Goal: Task Accomplishment & Management: Use online tool/utility

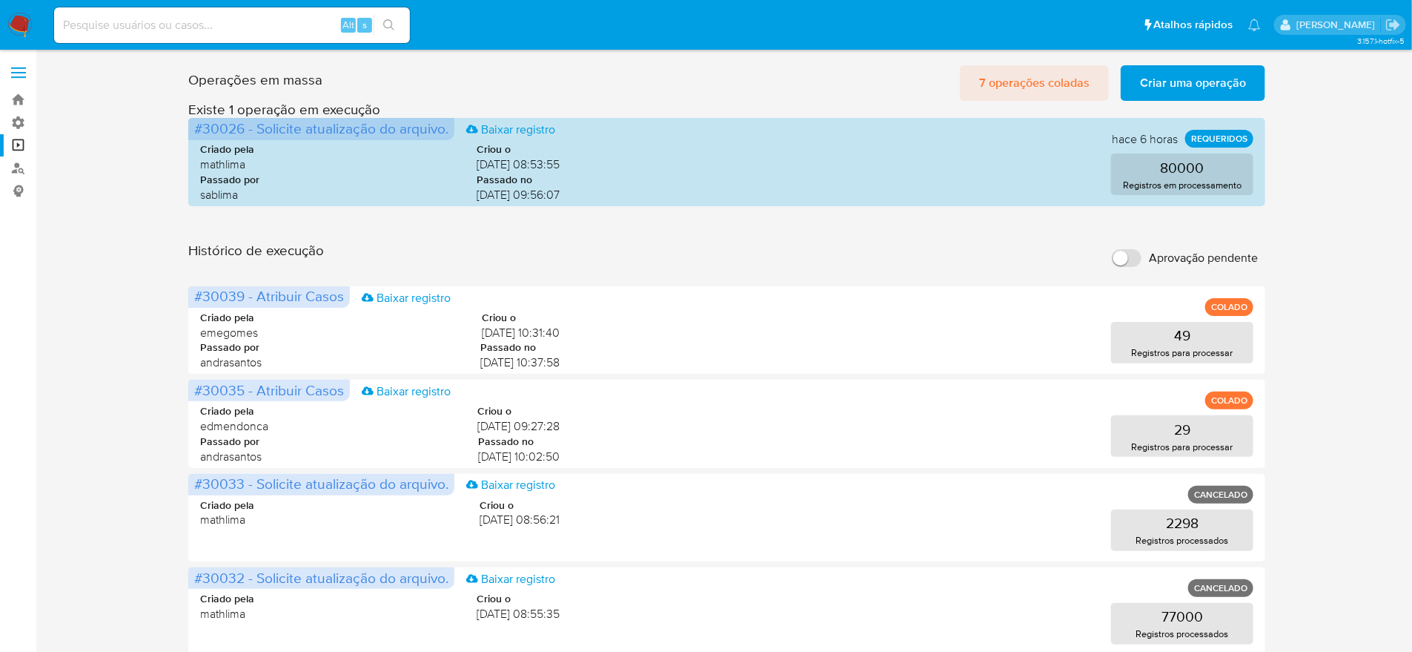
click at [1037, 88] on span "7 operações coladas" at bounding box center [1034, 83] width 110 height 33
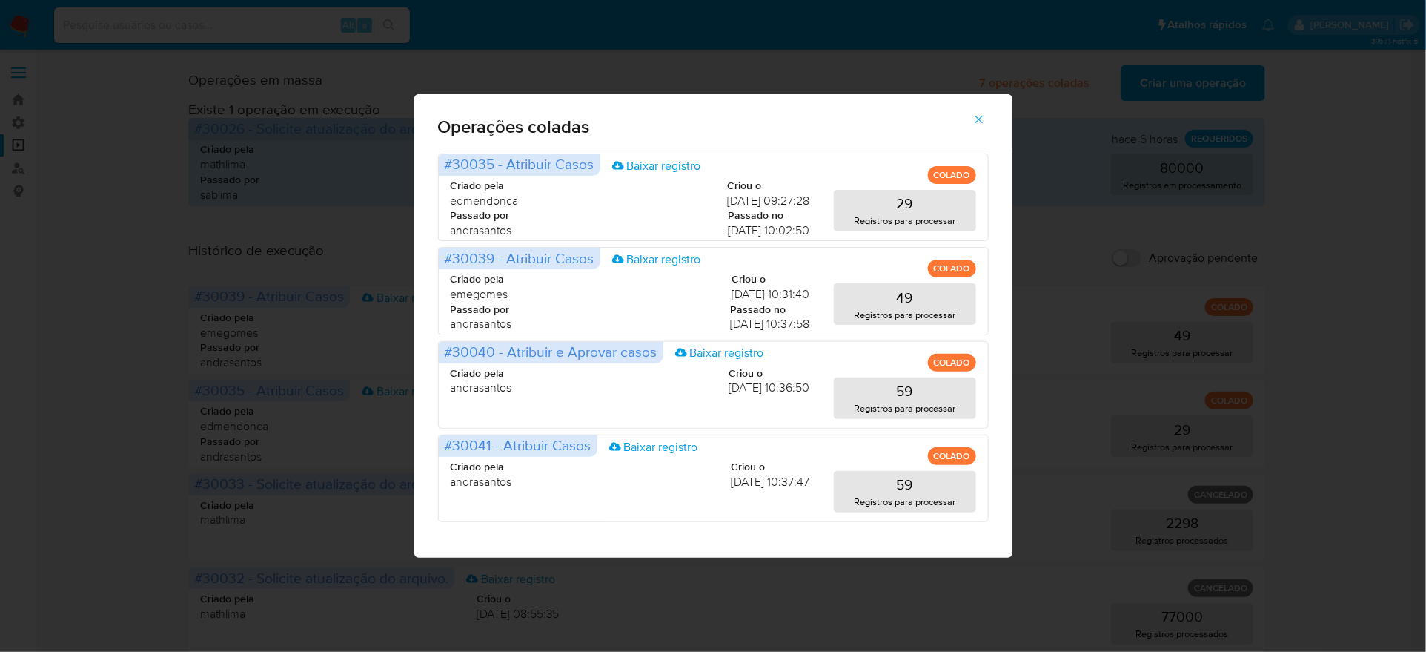
click at [973, 126] on icon "button" at bounding box center [979, 119] width 13 height 13
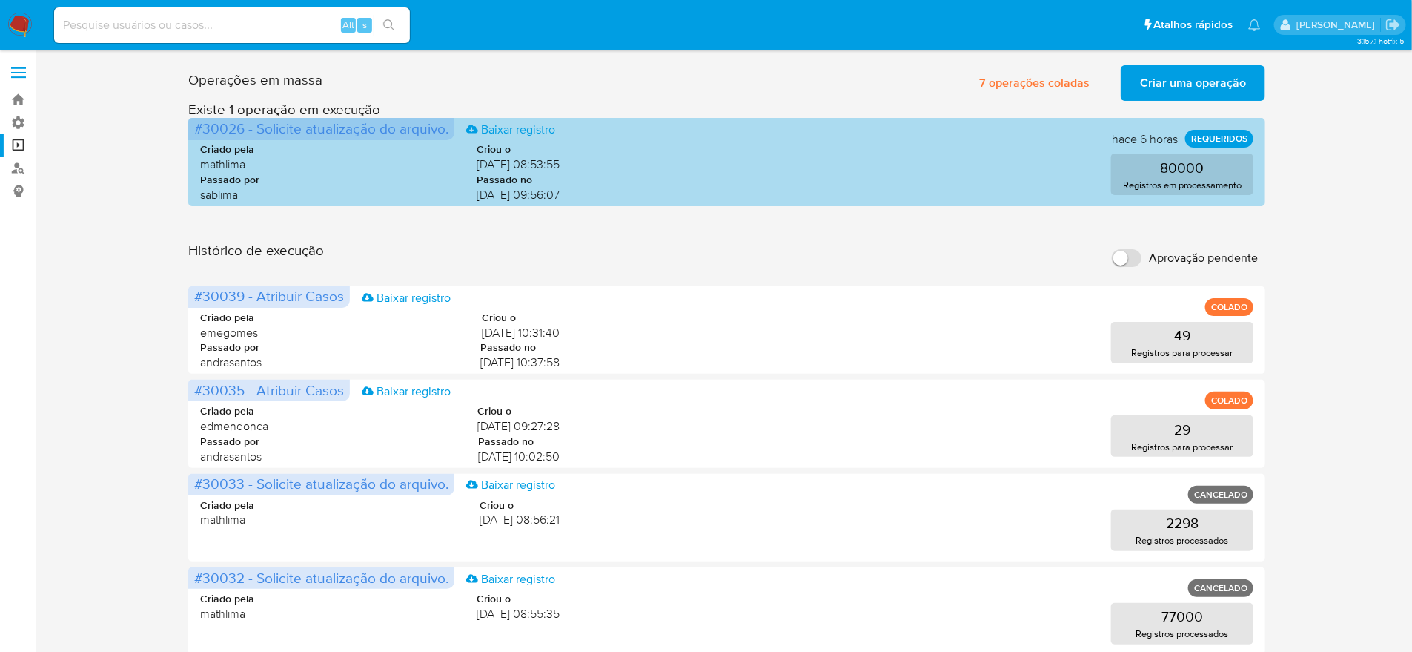
click at [1191, 139] on p "REQUERIDOS" at bounding box center [1219, 139] width 68 height 18
click at [1178, 156] on button "80000 Registros em processamento" at bounding box center [1182, 174] width 142 height 42
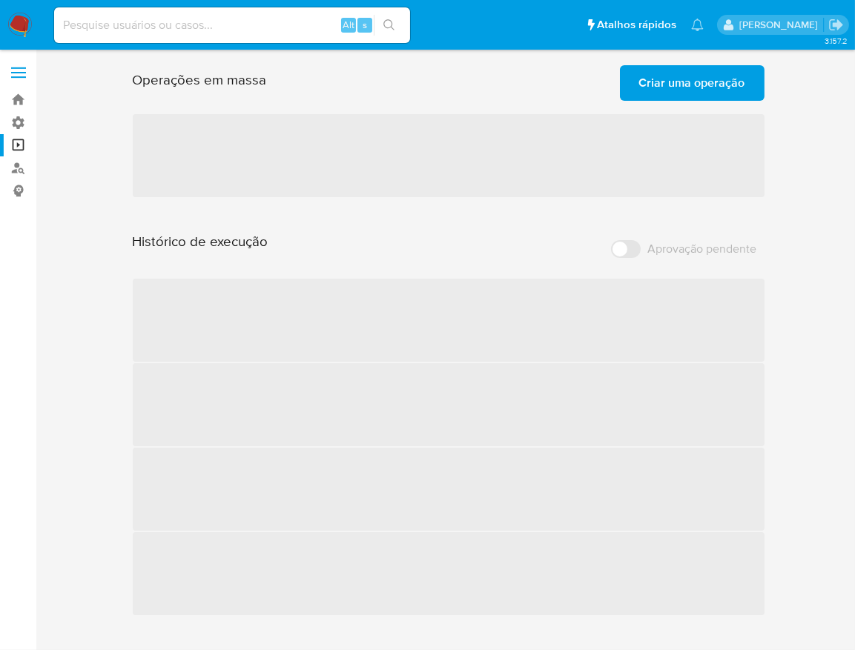
click at [667, 78] on span "Criar uma operação" at bounding box center [692, 83] width 106 height 33
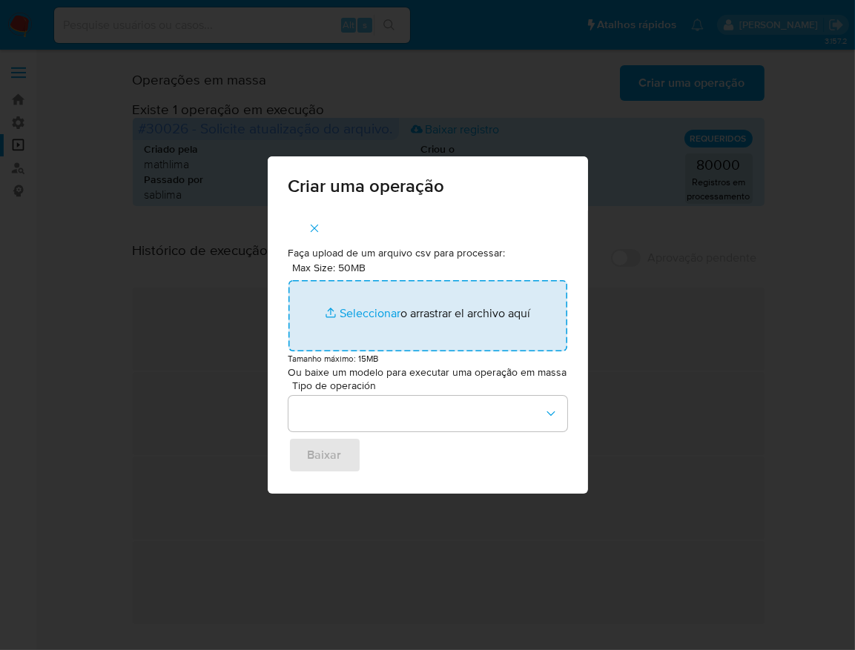
click at [396, 320] on input "Max Size: 50MB Seleccionar archivos" at bounding box center [427, 315] width 279 height 71
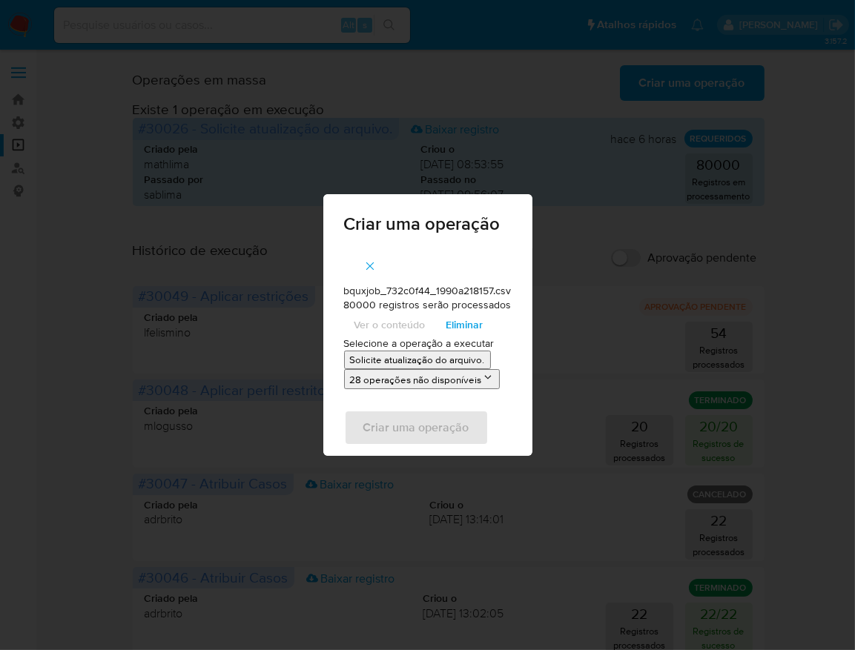
click at [364, 259] on span "button" at bounding box center [369, 266] width 13 height 33
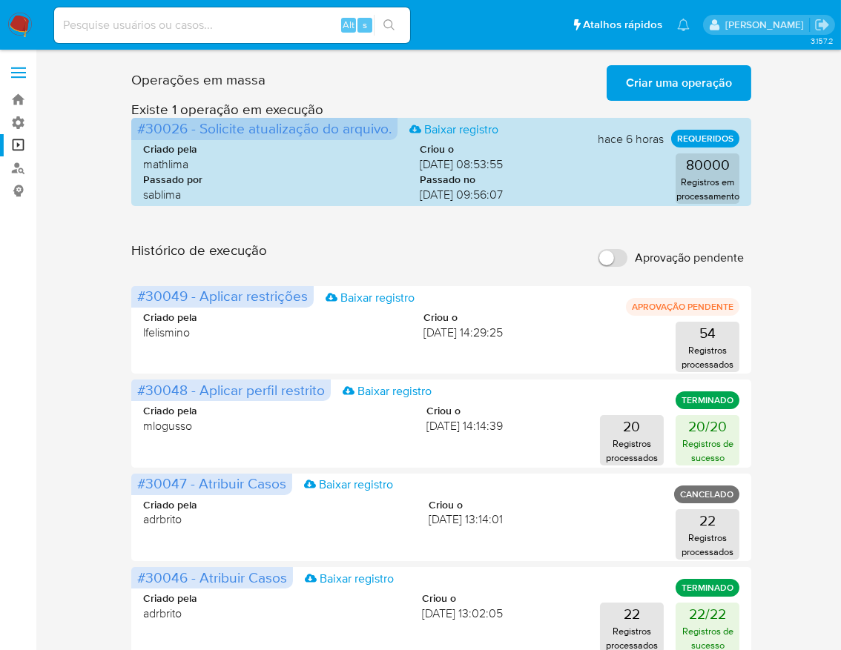
click at [719, 75] on span "Criar uma operação" at bounding box center [679, 83] width 106 height 33
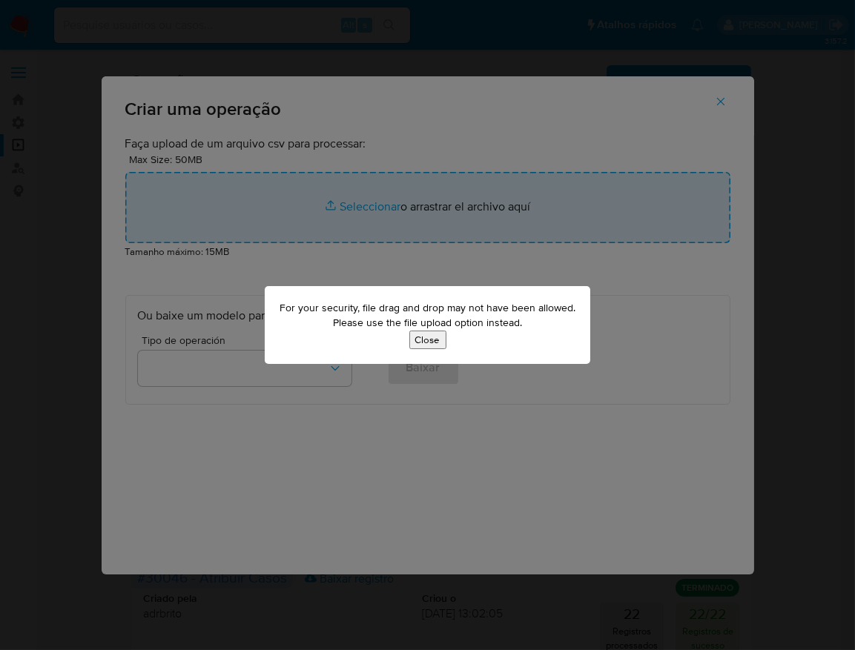
click at [431, 345] on button "Close" at bounding box center [427, 340] width 37 height 19
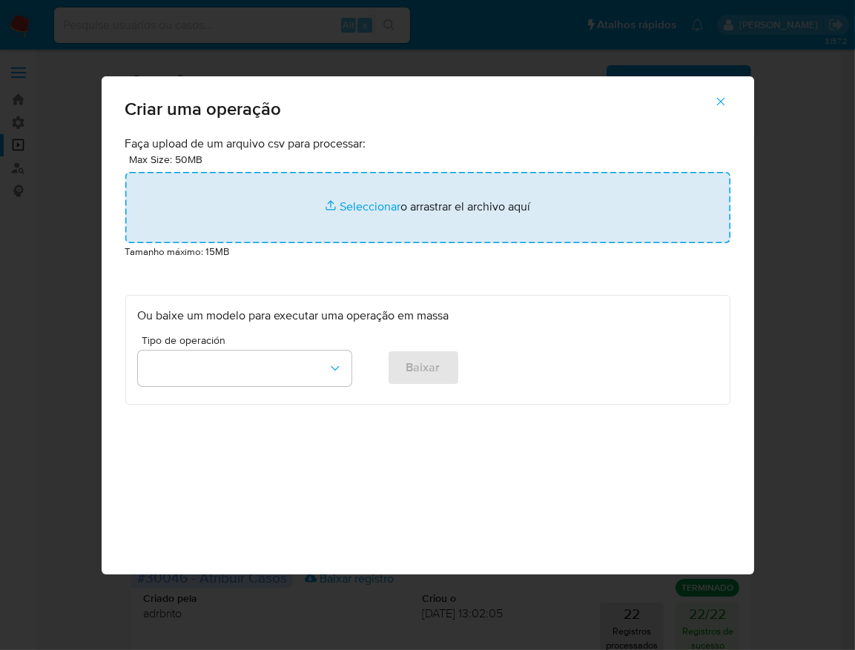
click at [398, 243] on input "file" at bounding box center [427, 207] width 605 height 71
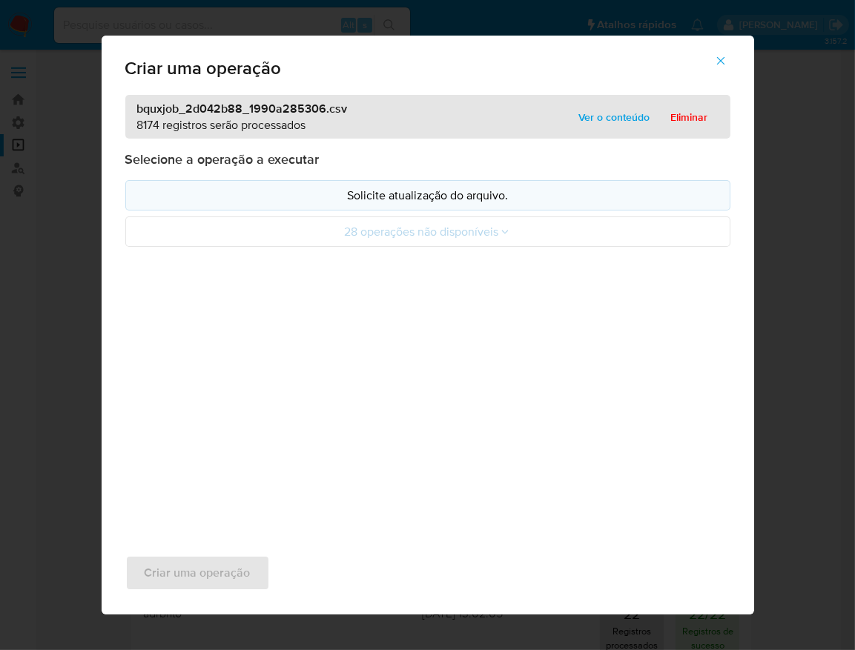
click at [432, 204] on p "Solicite atualização do arquivo." at bounding box center [428, 195] width 580 height 17
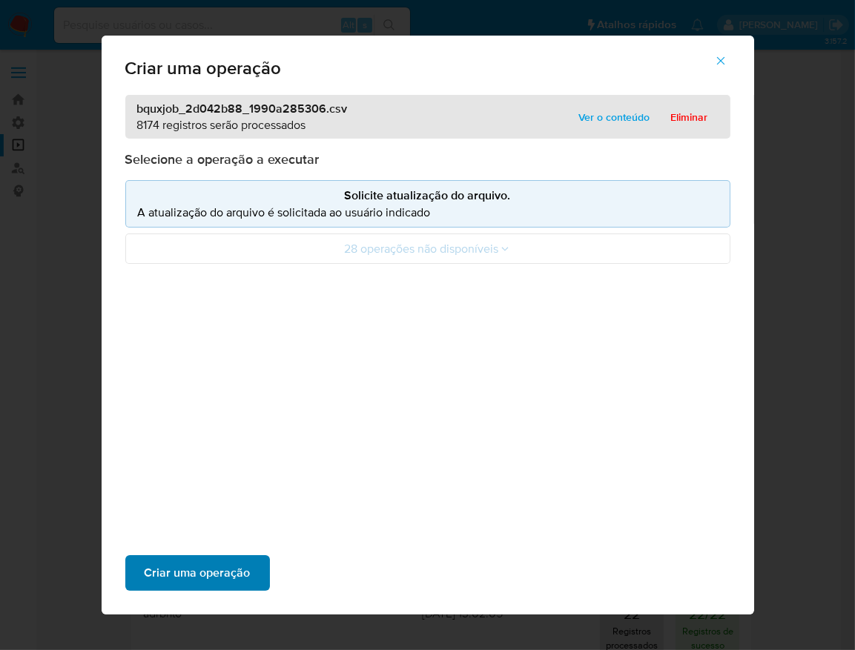
click at [251, 557] on span "Criar uma operação" at bounding box center [198, 573] width 106 height 33
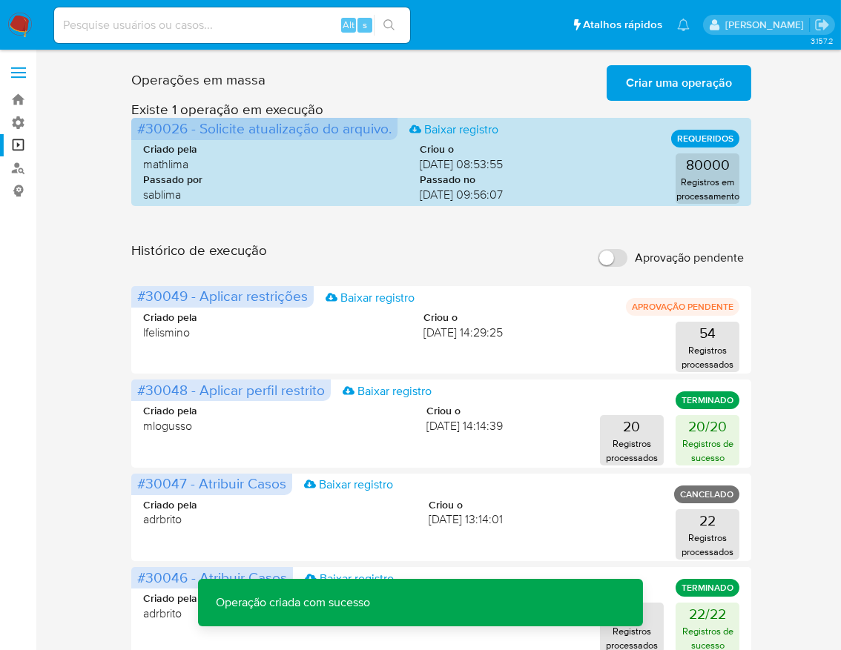
click at [663, 90] on span "Criar uma operação" at bounding box center [679, 83] width 106 height 33
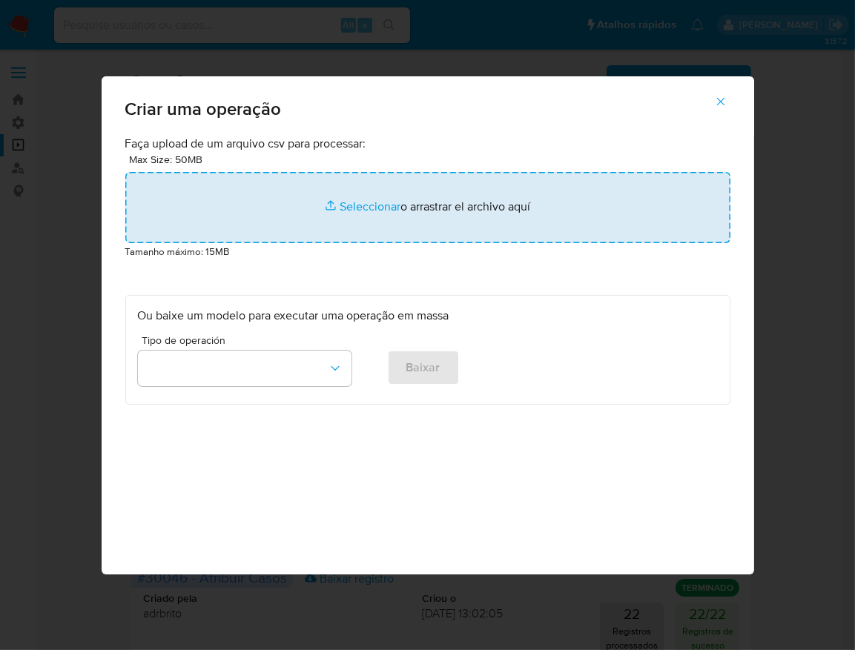
click at [449, 243] on input "file" at bounding box center [427, 207] width 605 height 71
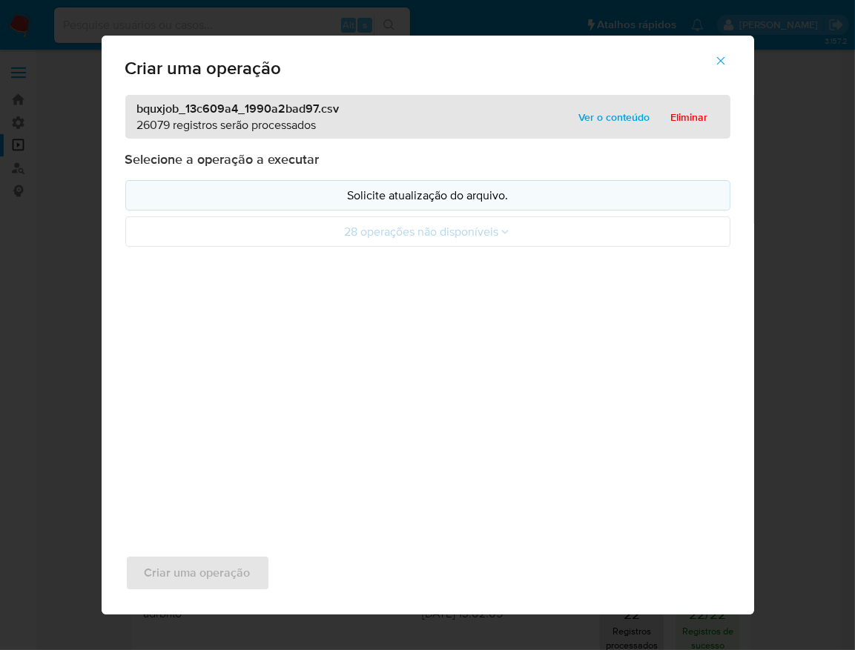
click at [437, 211] on button "Solicite atualização do arquivo." at bounding box center [427, 195] width 605 height 30
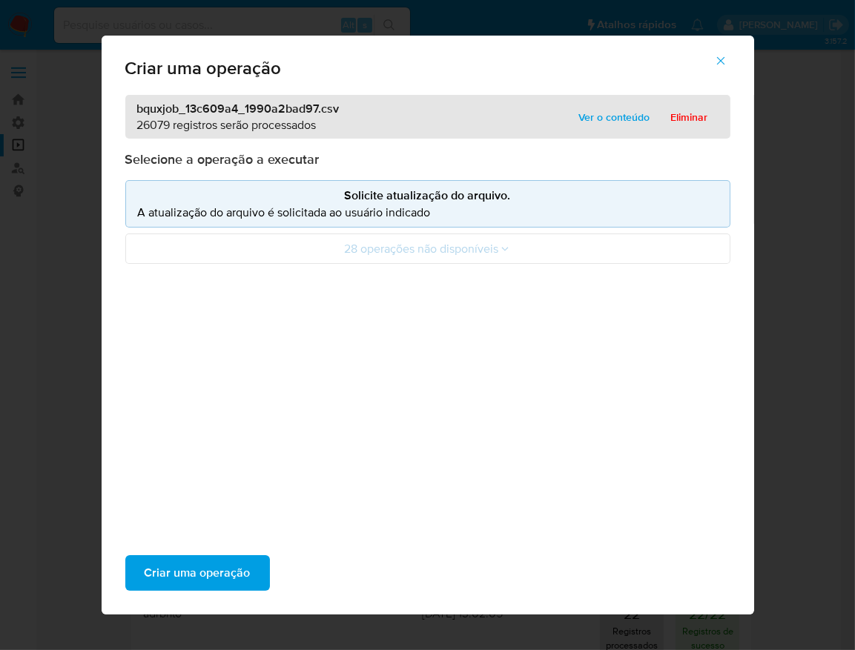
click at [714, 67] on icon "button" at bounding box center [720, 60] width 13 height 13
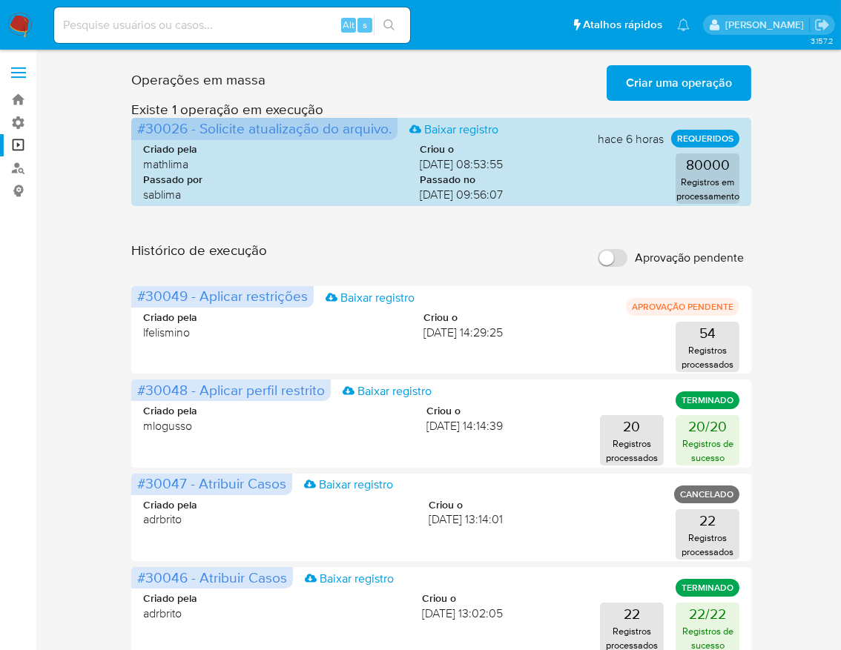
click at [723, 82] on span "Criar uma operação" at bounding box center [679, 83] width 106 height 33
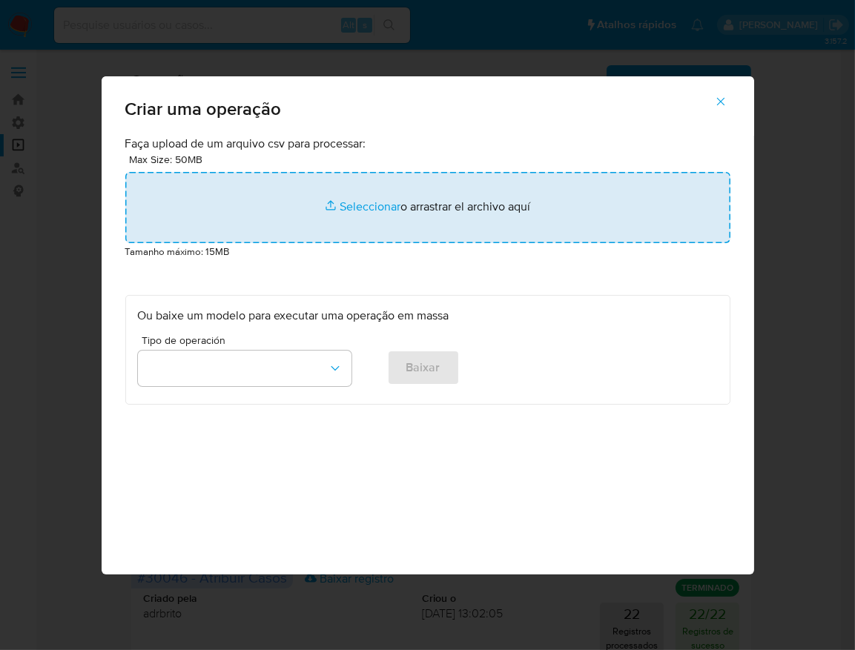
click at [445, 243] on input "file" at bounding box center [427, 207] width 605 height 71
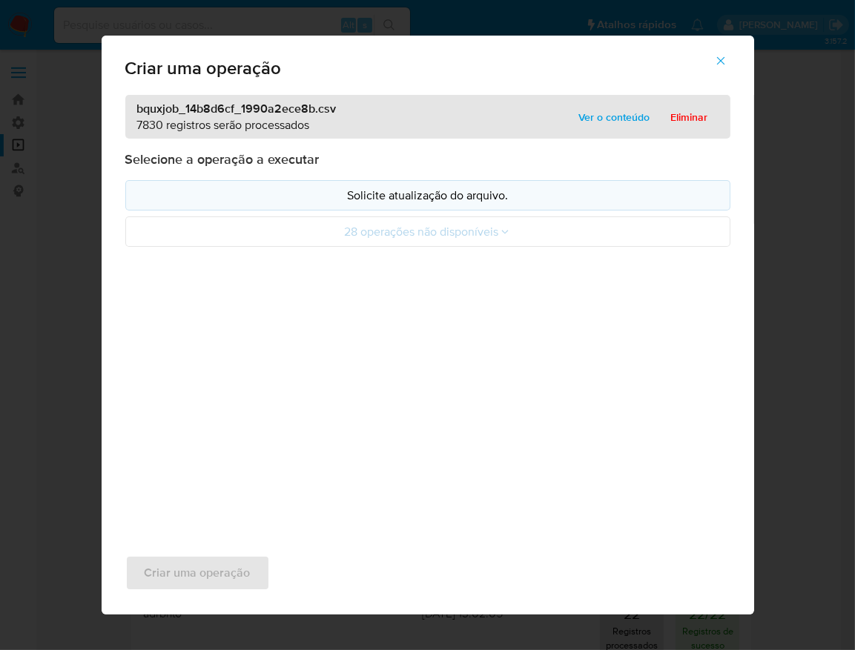
click at [414, 204] on p "Solicite atualização do arquivo." at bounding box center [428, 195] width 580 height 17
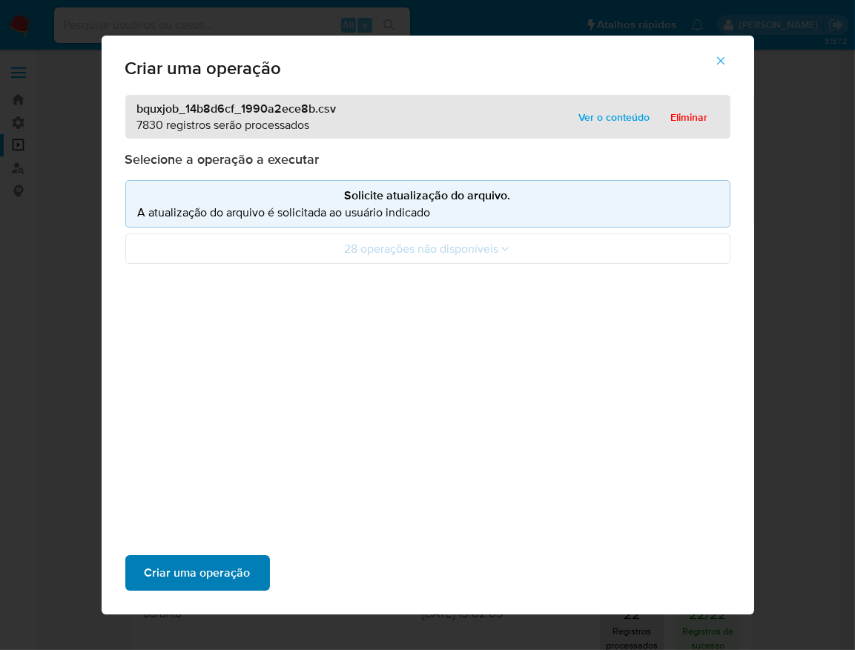
click at [251, 557] on span "Criar uma operação" at bounding box center [198, 573] width 106 height 33
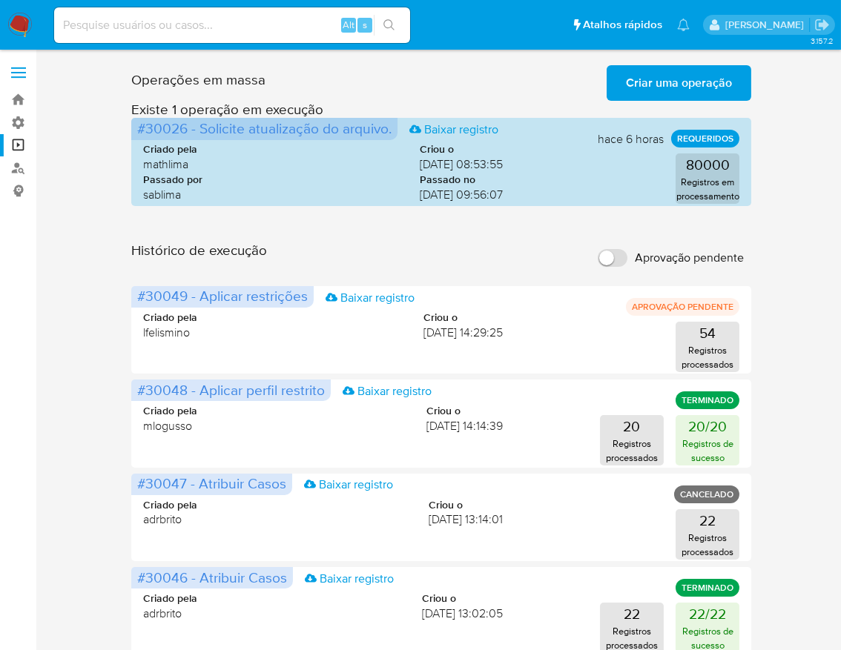
click at [690, 80] on span "Criar uma operação" at bounding box center [679, 83] width 106 height 33
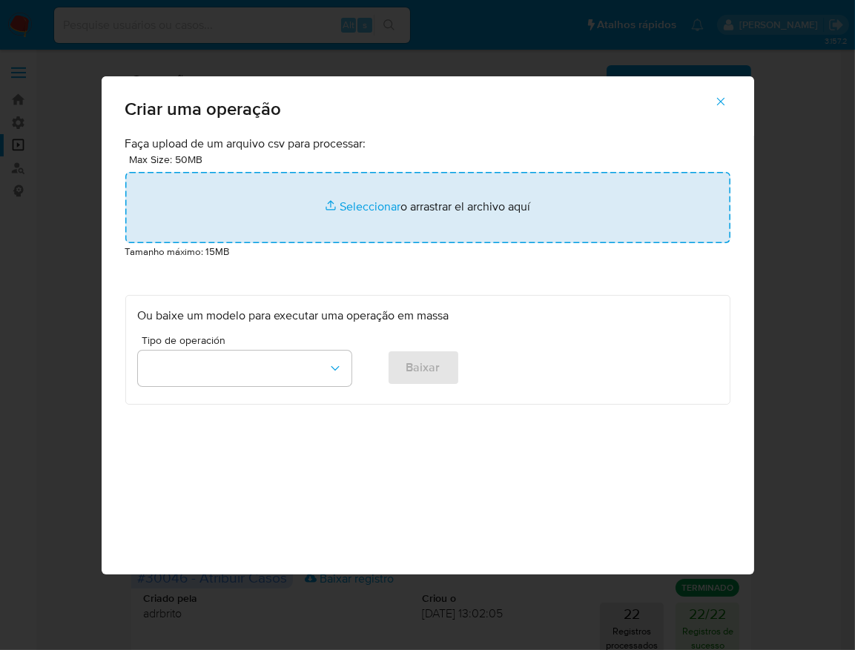
click at [443, 243] on input "file" at bounding box center [427, 207] width 605 height 71
type input "C:\fakepath\bquxjob_68b782f_1990a31c602.csv"
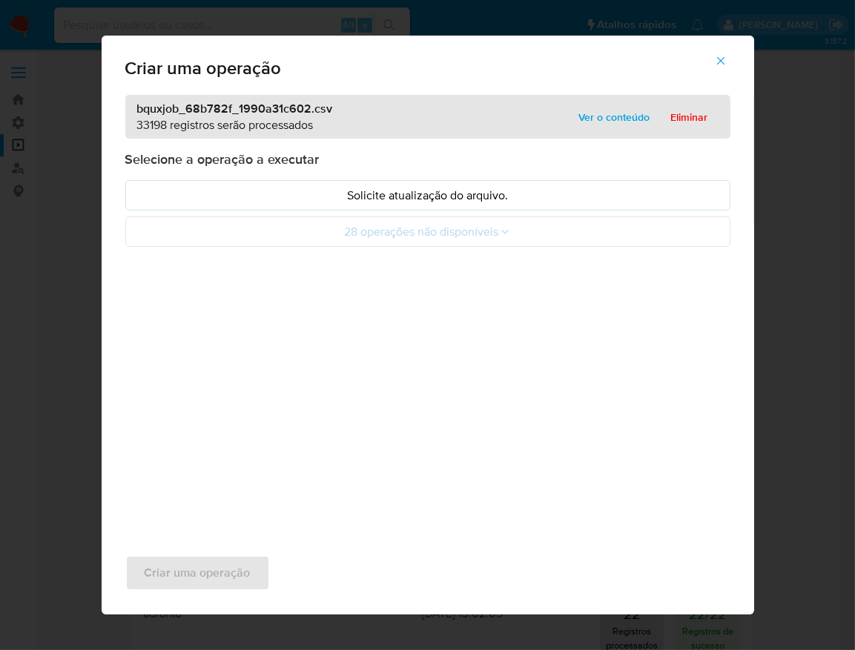
click at [695, 79] on button "button" at bounding box center [721, 61] width 52 height 36
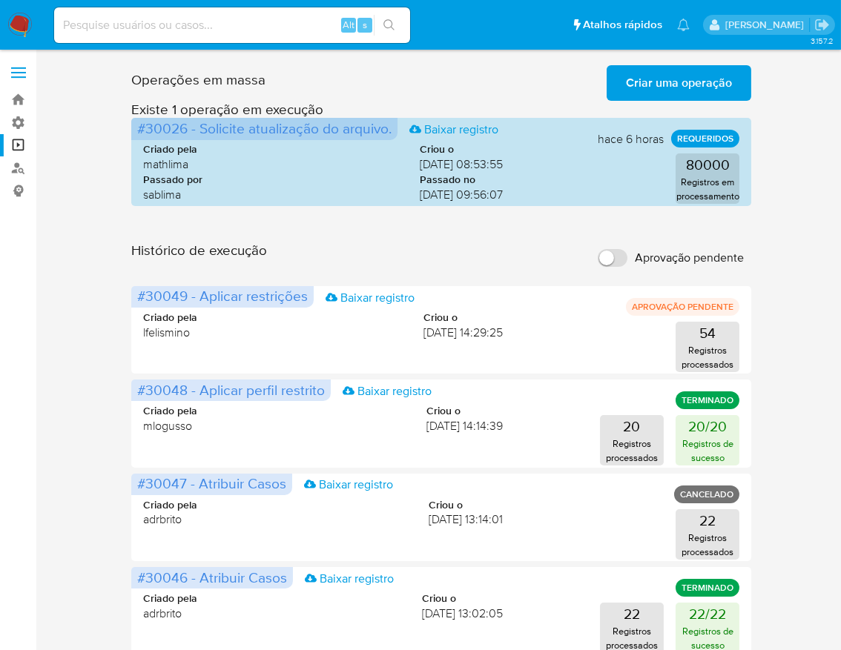
click at [665, 94] on span "Criar uma operação" at bounding box center [679, 83] width 106 height 33
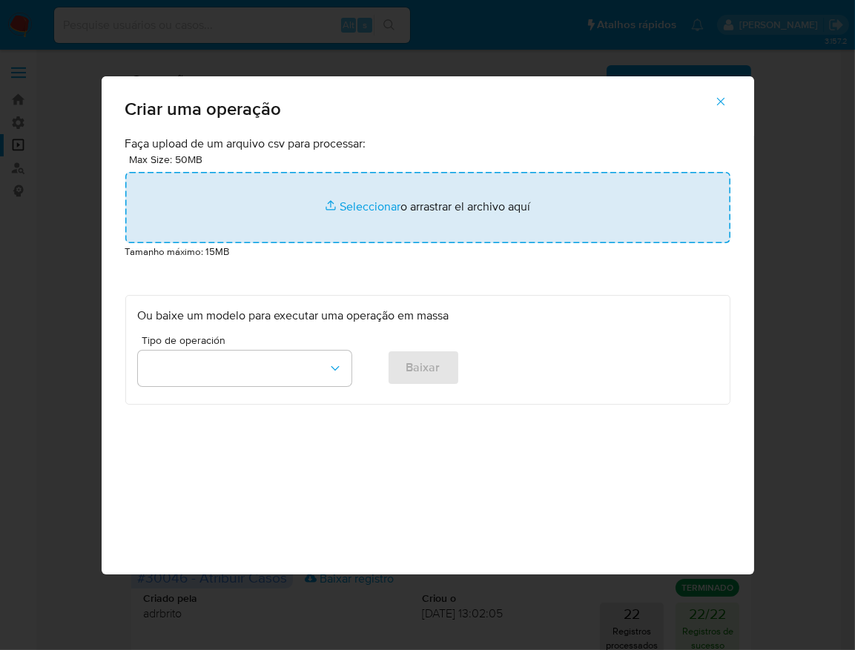
click at [391, 243] on input "file" at bounding box center [427, 207] width 605 height 71
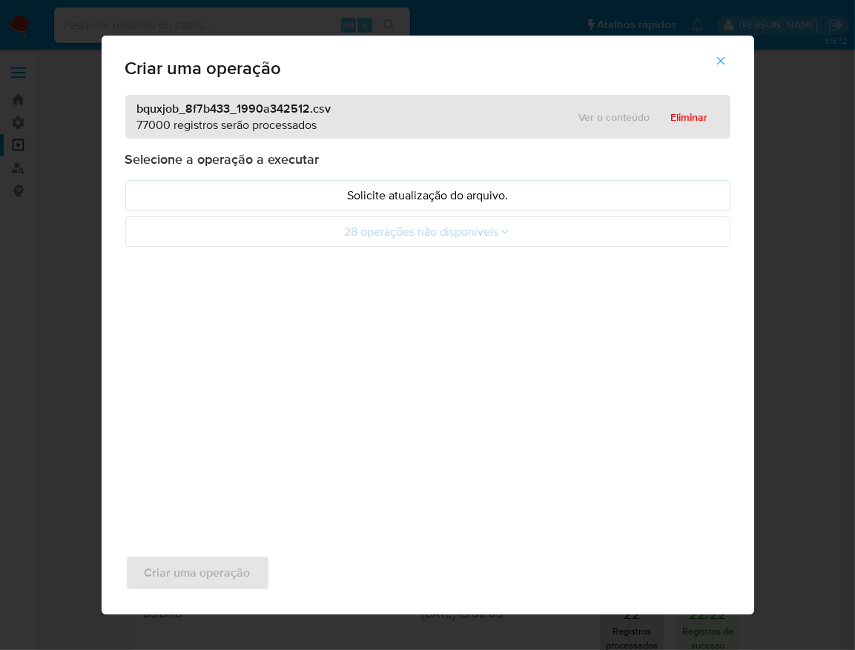
click at [714, 67] on icon "button" at bounding box center [720, 60] width 13 height 13
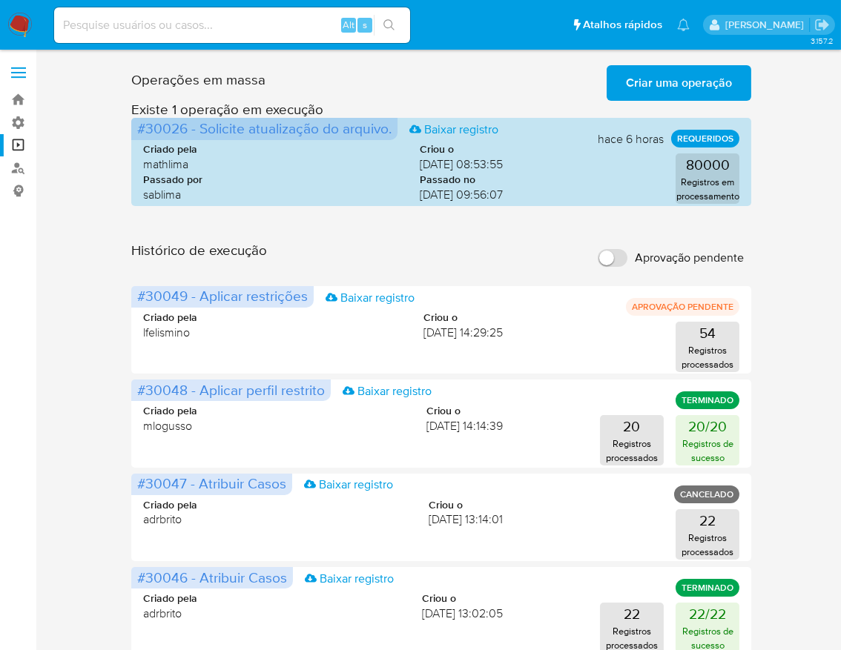
click at [709, 93] on span "Criar uma operação" at bounding box center [679, 83] width 106 height 33
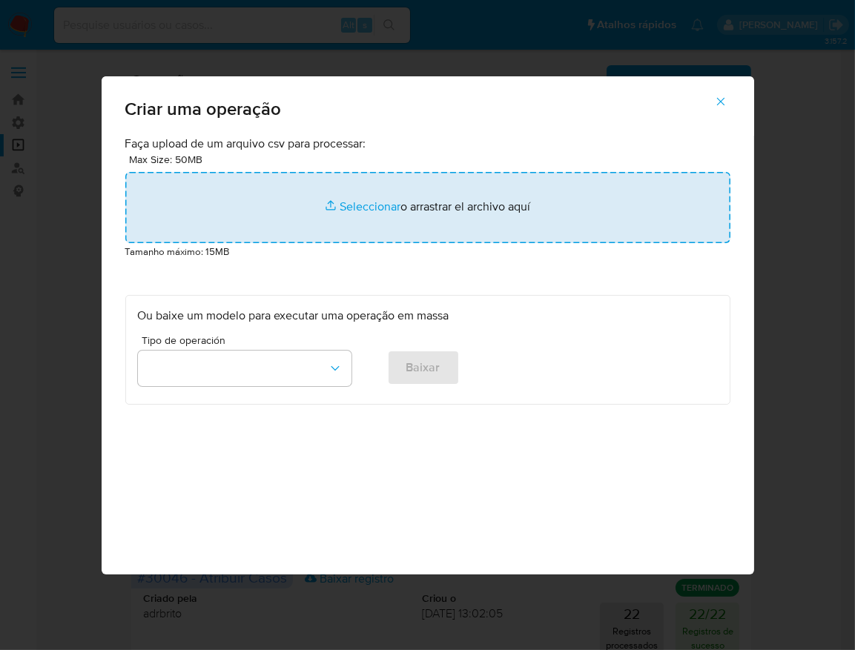
click at [425, 243] on input "file" at bounding box center [427, 207] width 605 height 71
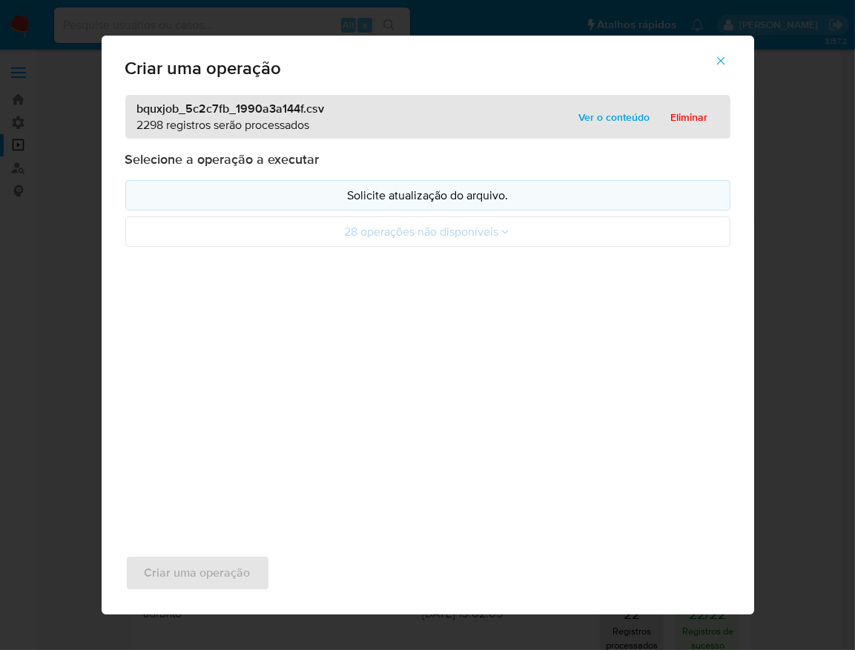
click at [403, 211] on button "Solicite atualização do arquivo." at bounding box center [427, 195] width 605 height 30
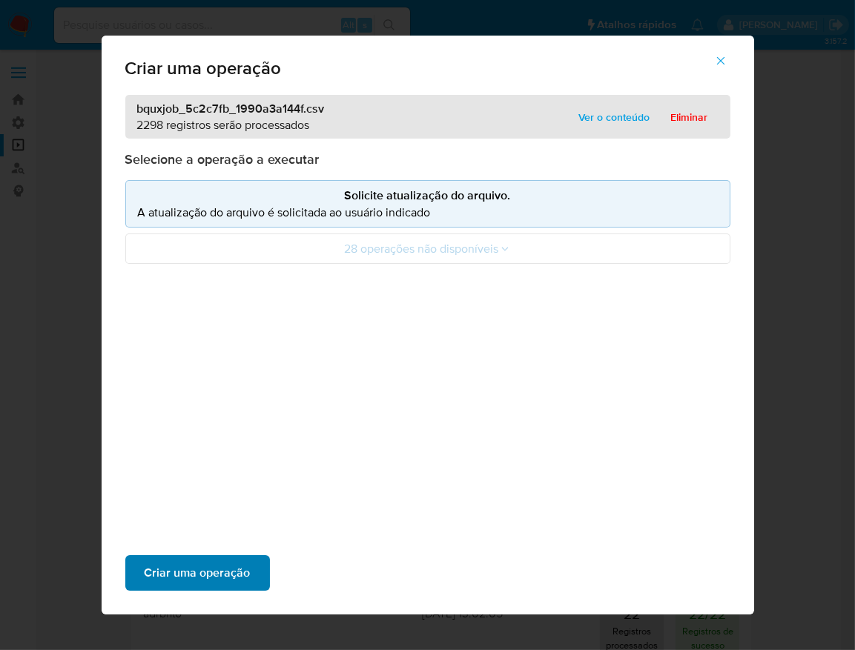
click at [251, 557] on span "Criar uma operação" at bounding box center [198, 573] width 106 height 33
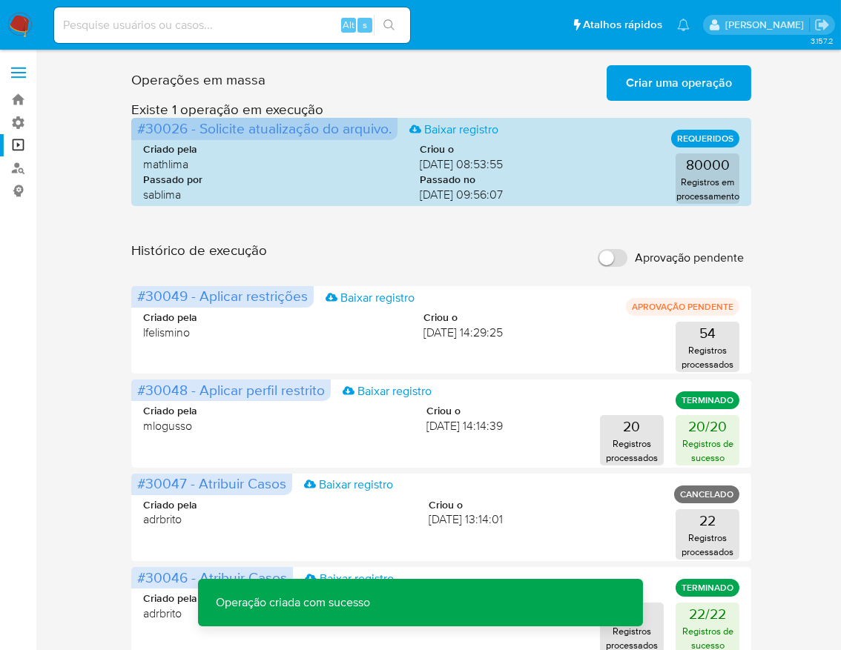
click at [610, 249] on input "Aprovação pendente" at bounding box center [612, 258] width 30 height 18
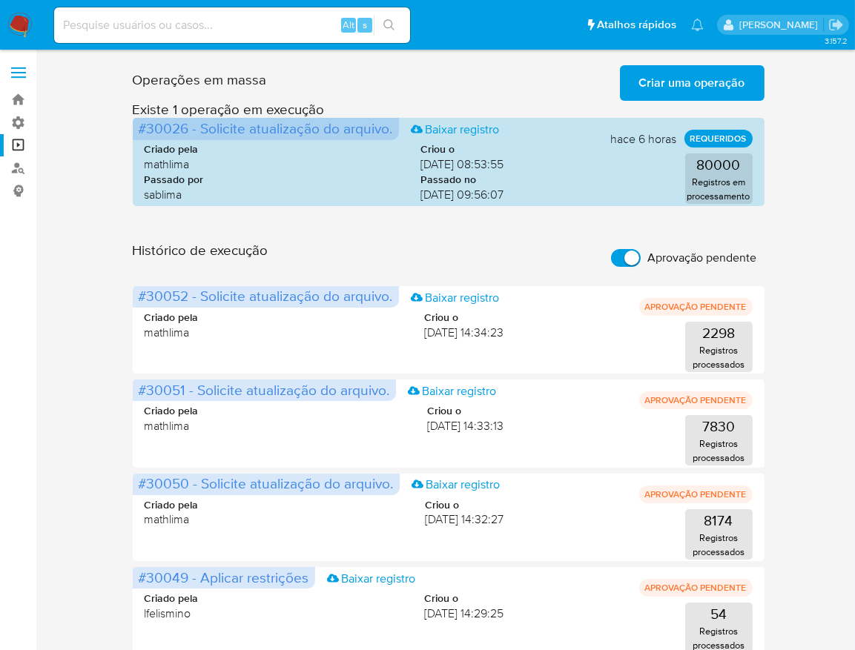
click at [633, 249] on input "Aprovação pendente" at bounding box center [626, 258] width 30 height 18
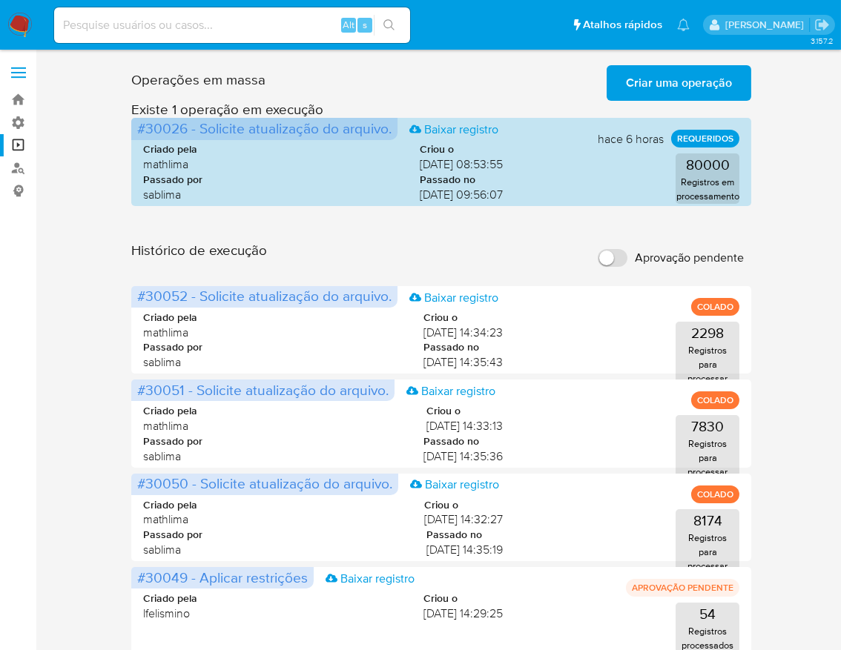
click at [615, 249] on input "Aprovação pendente" at bounding box center [612, 258] width 30 height 18
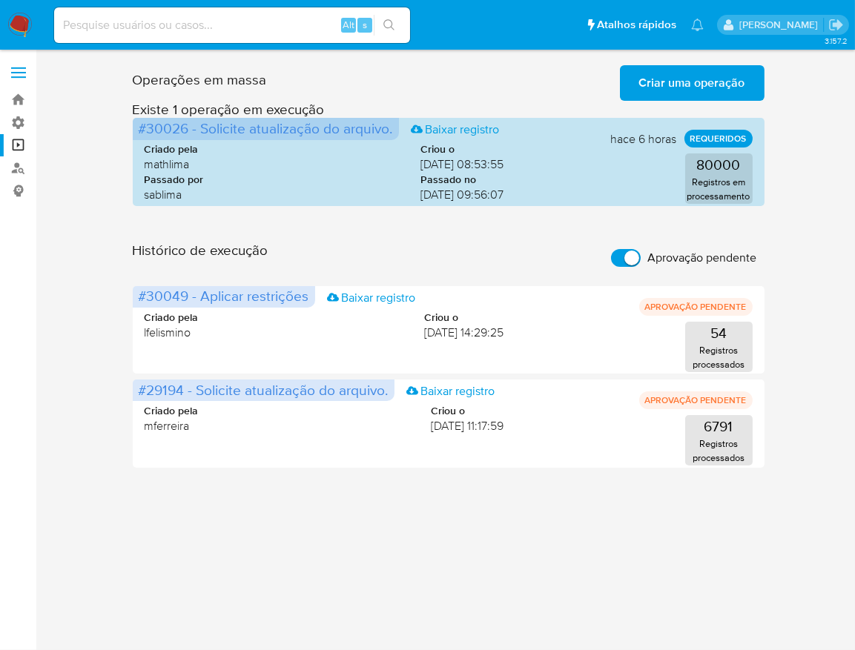
click at [635, 249] on input "Aprovação pendente" at bounding box center [626, 258] width 30 height 18
checkbox input "false"
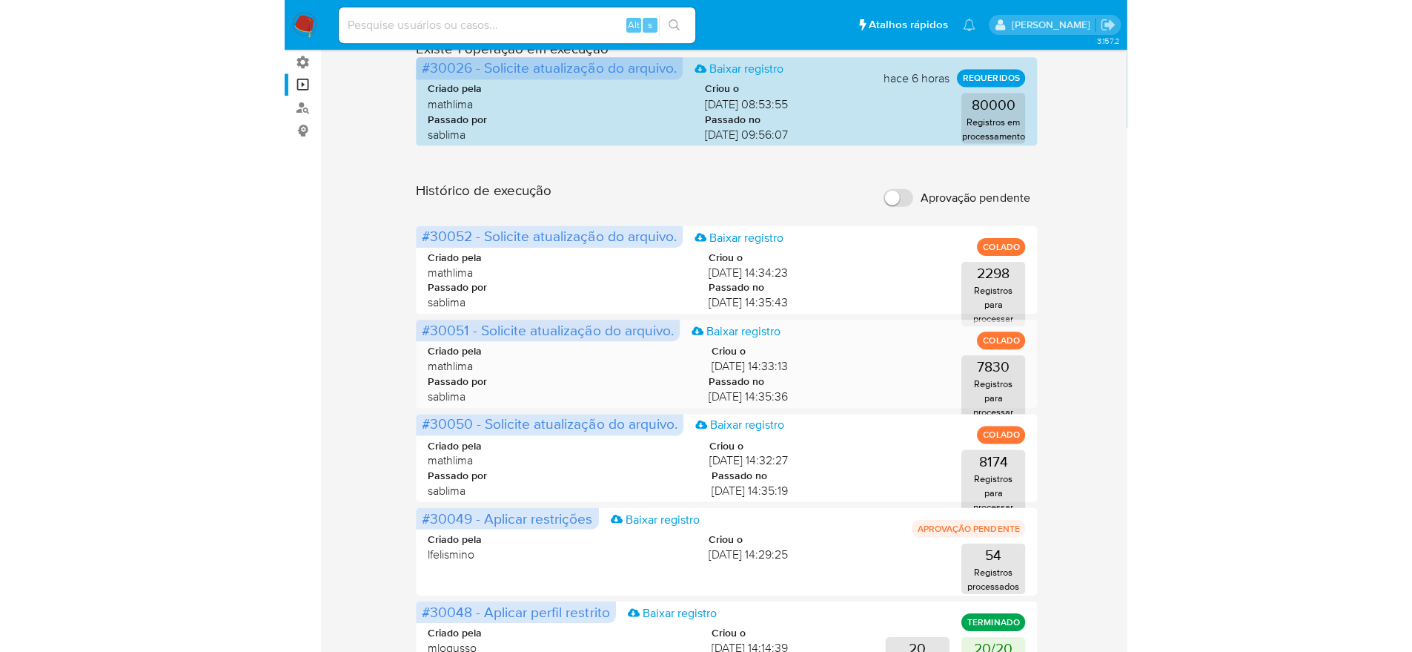
scroll to position [93, 0]
